Goal: Find specific fact: Find contact information

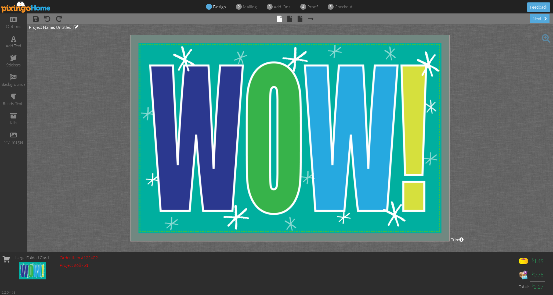
click at [44, 5] on img at bounding box center [25, 7] width 49 height 12
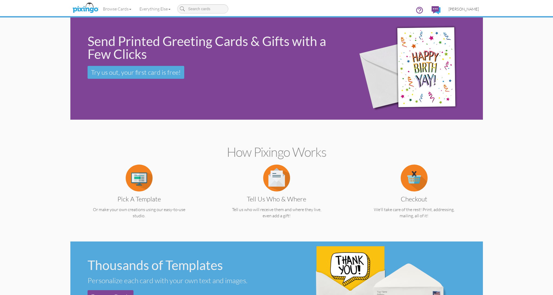
click at [469, 7] on span "[PERSON_NAME]" at bounding box center [464, 9] width 30 height 5
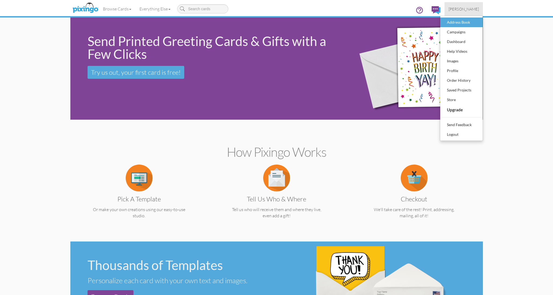
click at [456, 23] on div "Address Book" at bounding box center [462, 22] width 32 height 8
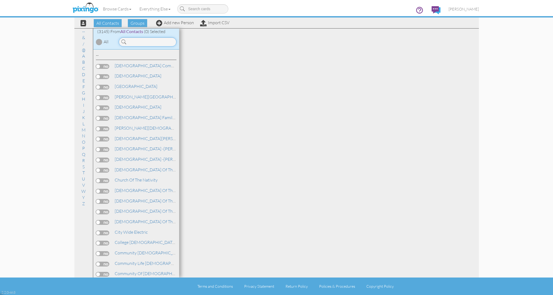
drag, startPoint x: 456, startPoint y: 23, endPoint x: 147, endPoint y: 41, distance: 309.8
click at [147, 41] on input at bounding box center [148, 41] width 58 height 9
type input "[PERSON_NAME]"
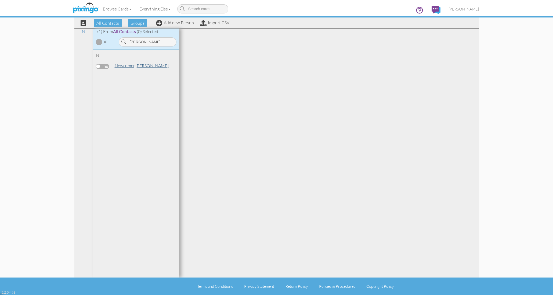
click at [144, 63] on link "[PERSON_NAME]" at bounding box center [141, 65] width 55 height 6
